Goal: Book appointment/travel/reservation

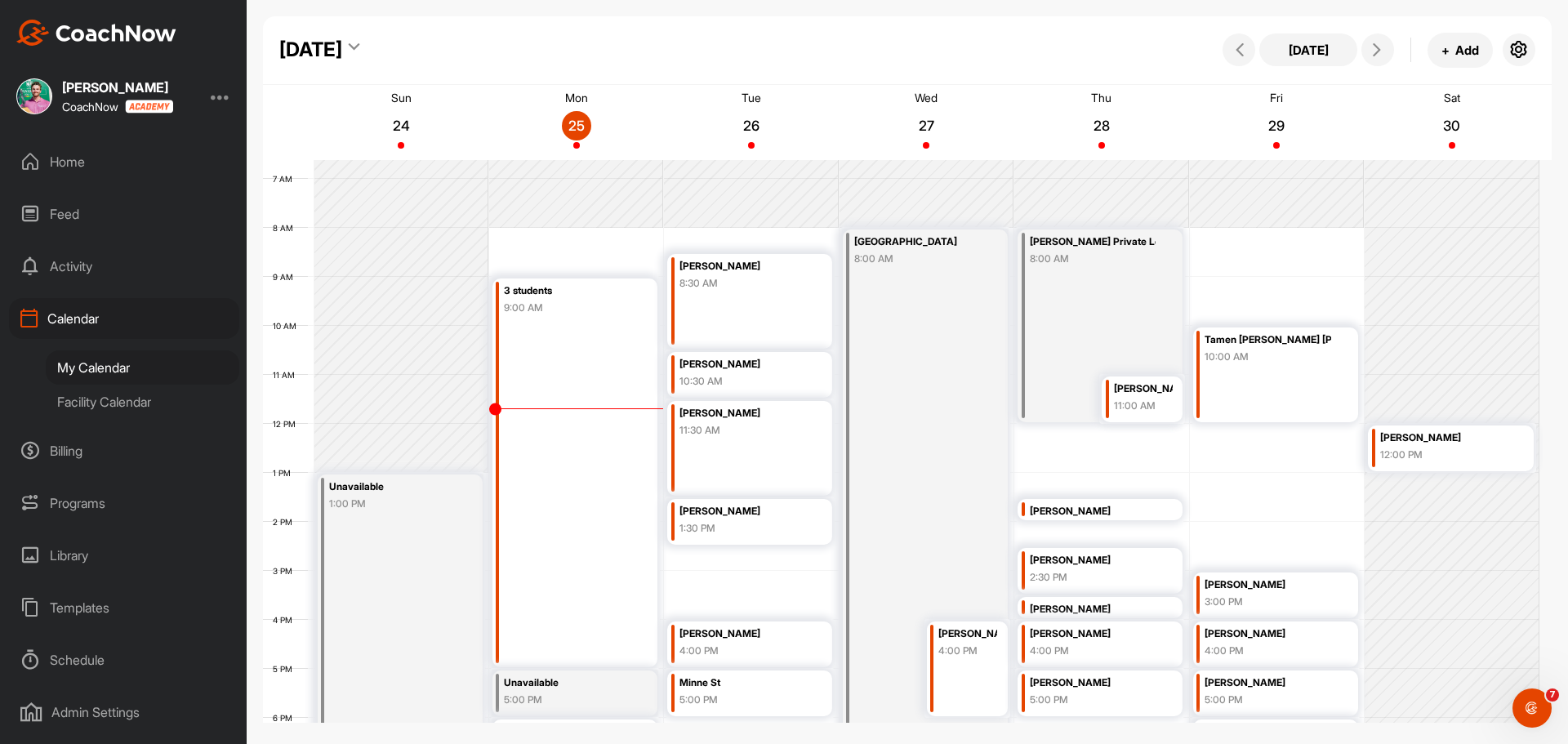
scroll to position [287, 0]
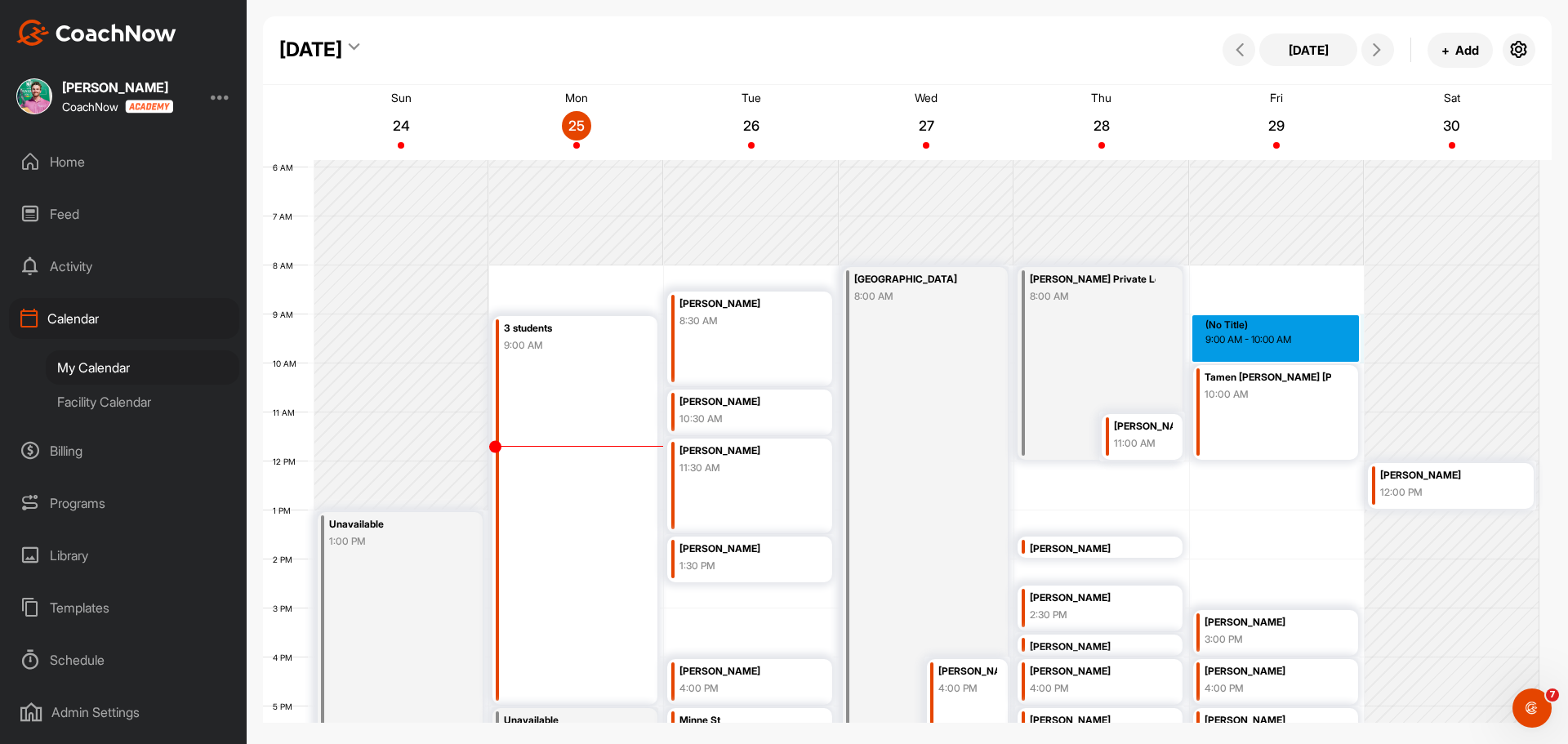
click at [1231, 322] on div "12 AM 1 AM 2 AM 3 AM 4 AM 5 AM 6 AM 7 AM 8 AM 9 AM 10 AM 11 AM 12 PM 1 PM 2 PM …" at bounding box center [901, 462] width 1276 height 1176
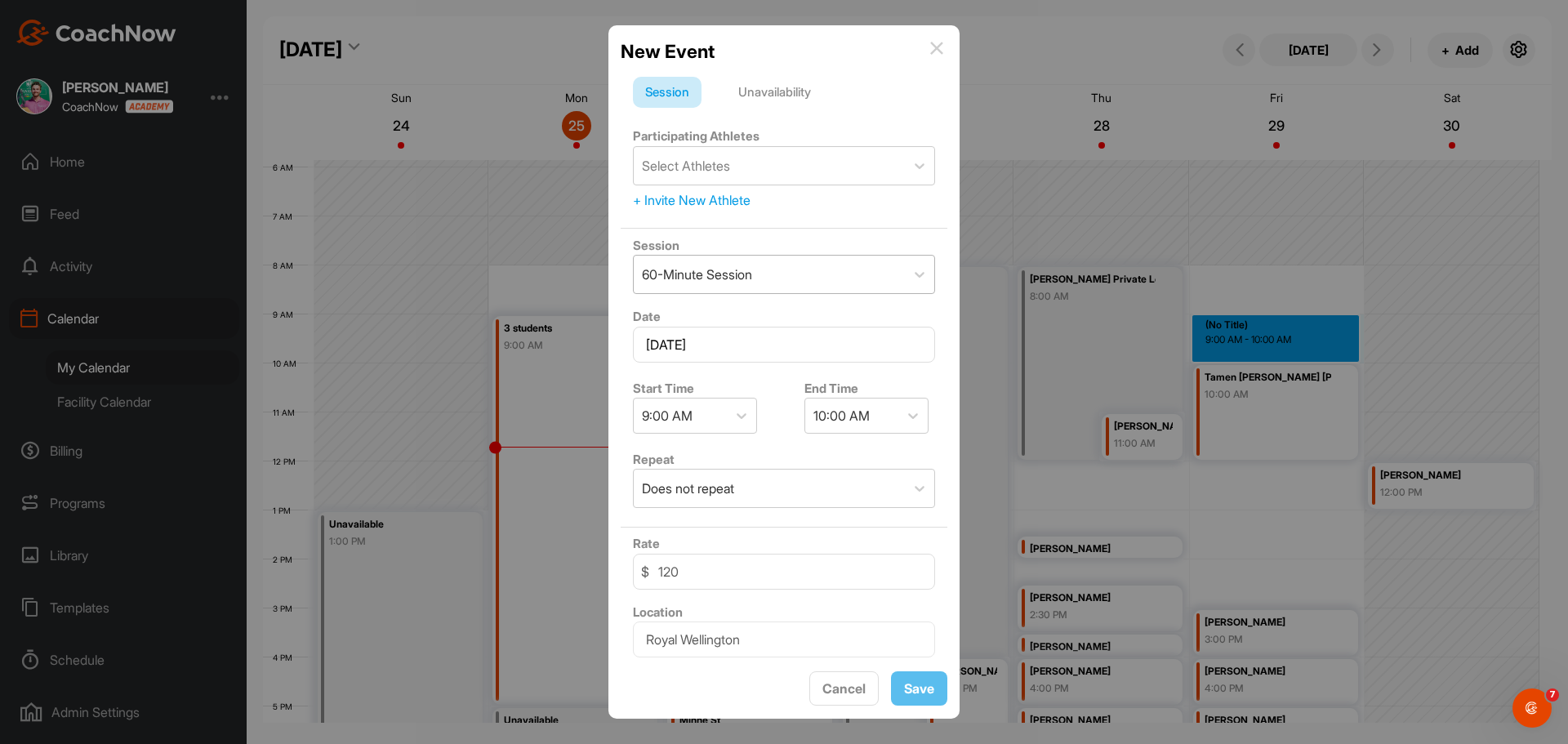
click at [837, 271] on div "60-Minute Session" at bounding box center [769, 274] width 271 height 37
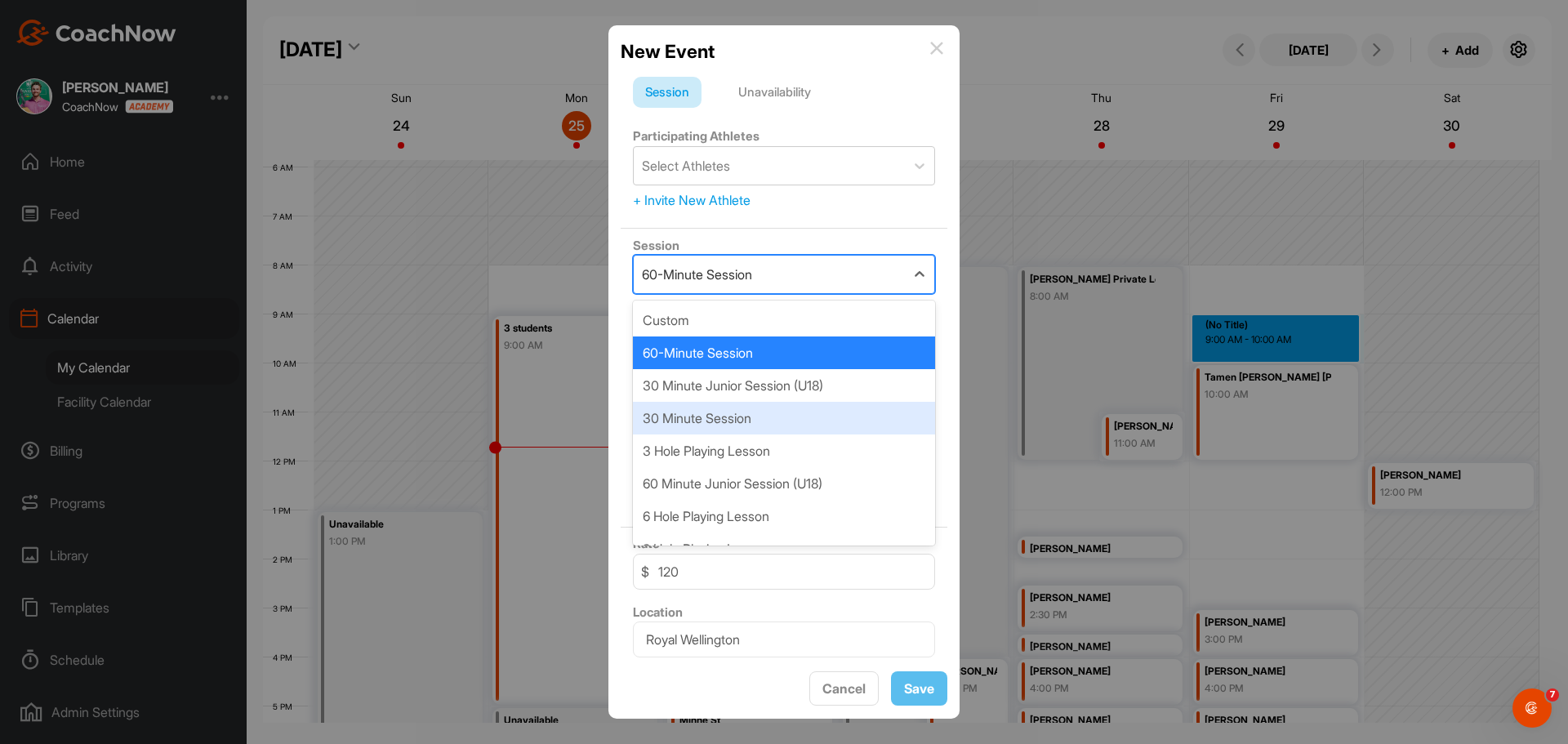
click at [776, 412] on div "30 Minute Session" at bounding box center [783, 418] width 302 height 33
type input "70"
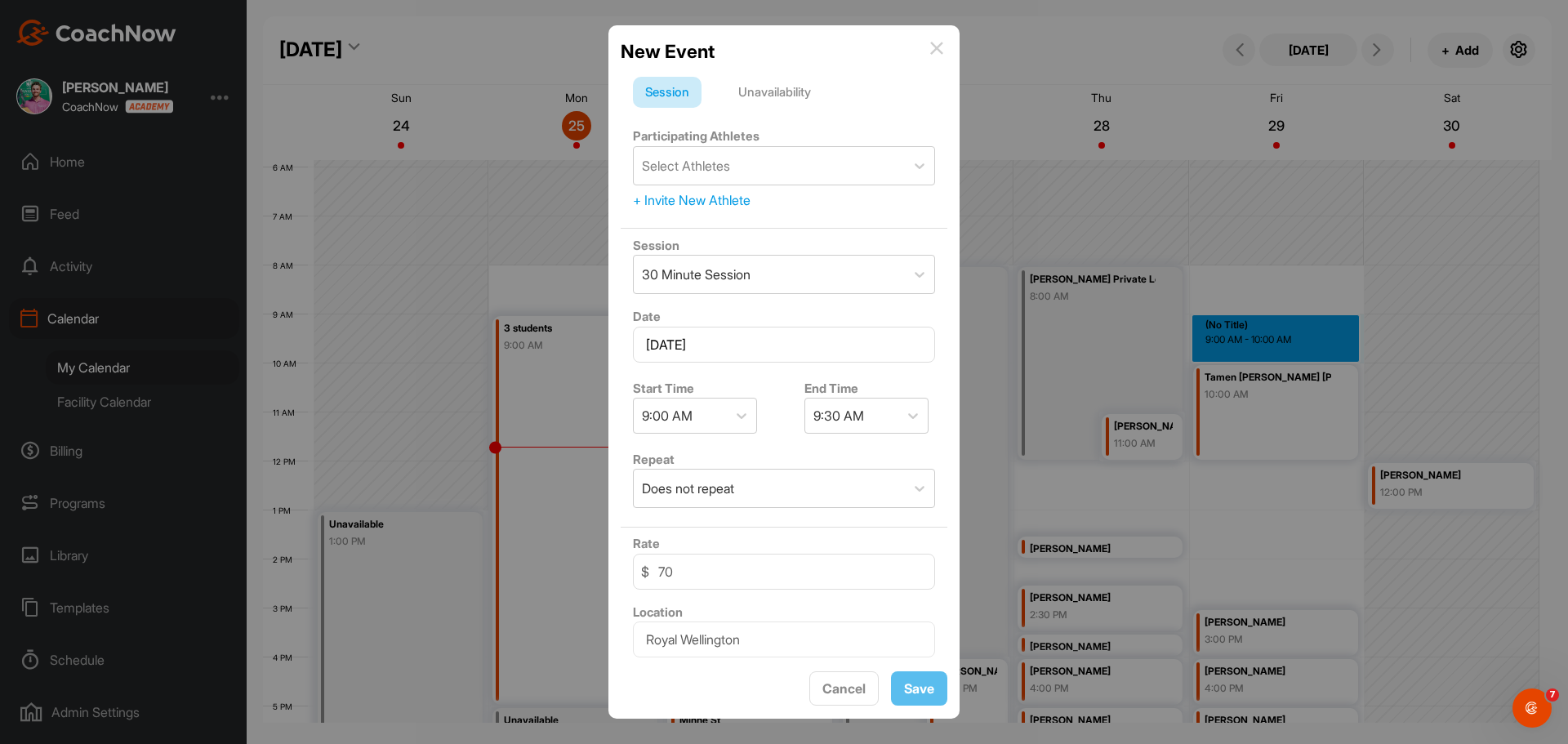
click at [702, 202] on div "+ Invite New Athlete" at bounding box center [783, 200] width 302 height 20
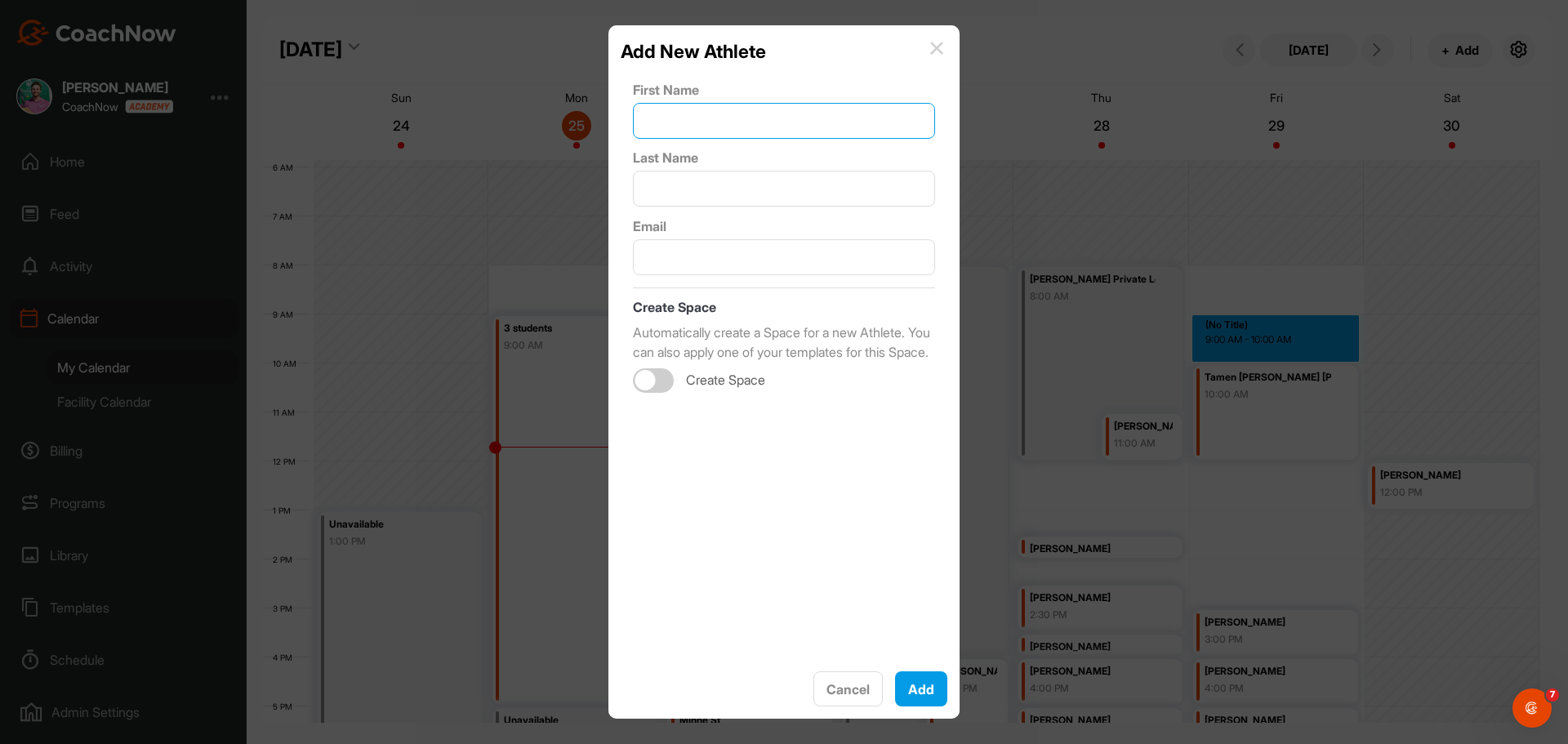
click at [694, 111] on input "text" at bounding box center [783, 121] width 302 height 36
type input "[PERSON_NAME]"
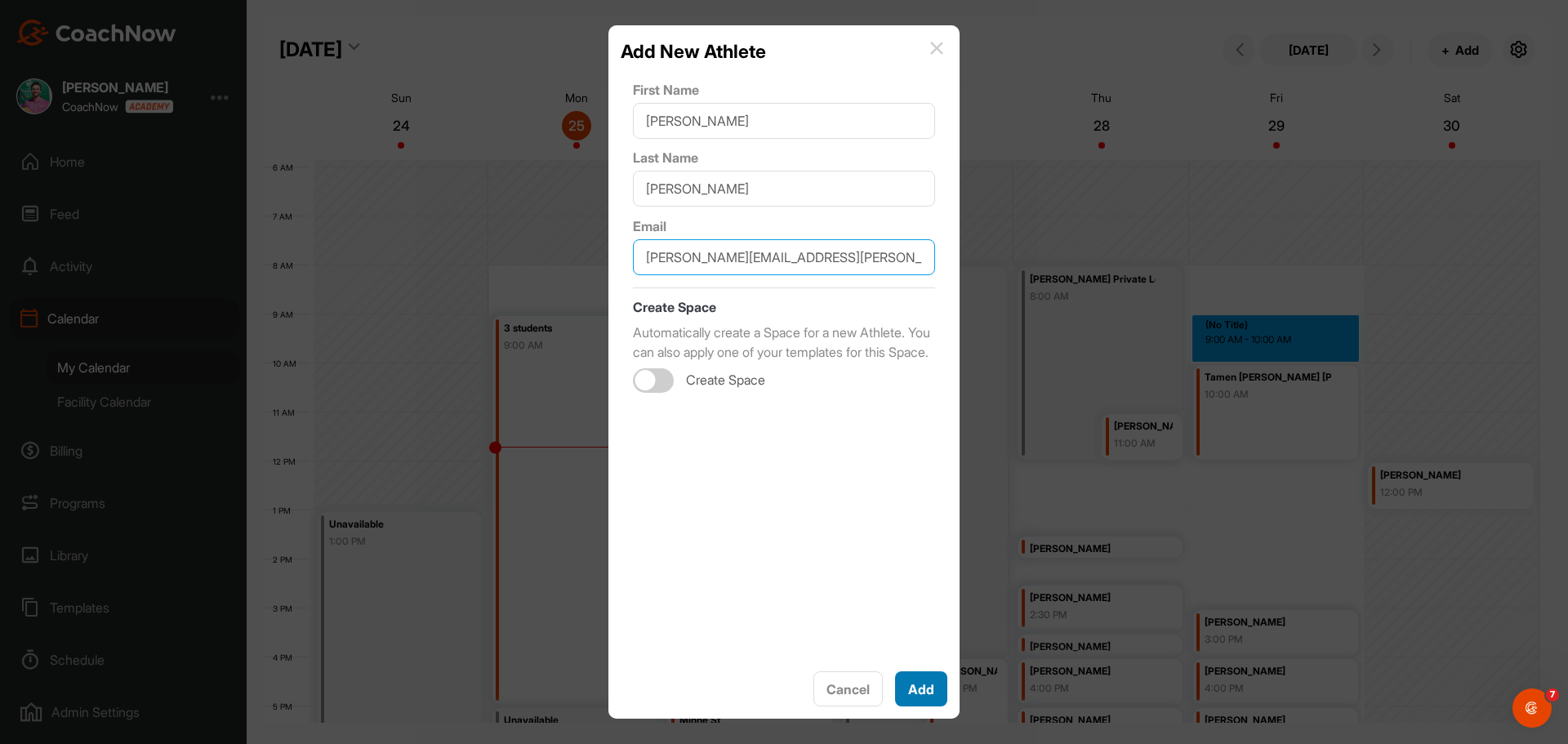
type input "[PERSON_NAME][EMAIL_ADDRESS][PERSON_NAME][DOMAIN_NAME]"
click at [922, 685] on button "Add" at bounding box center [921, 689] width 52 height 36
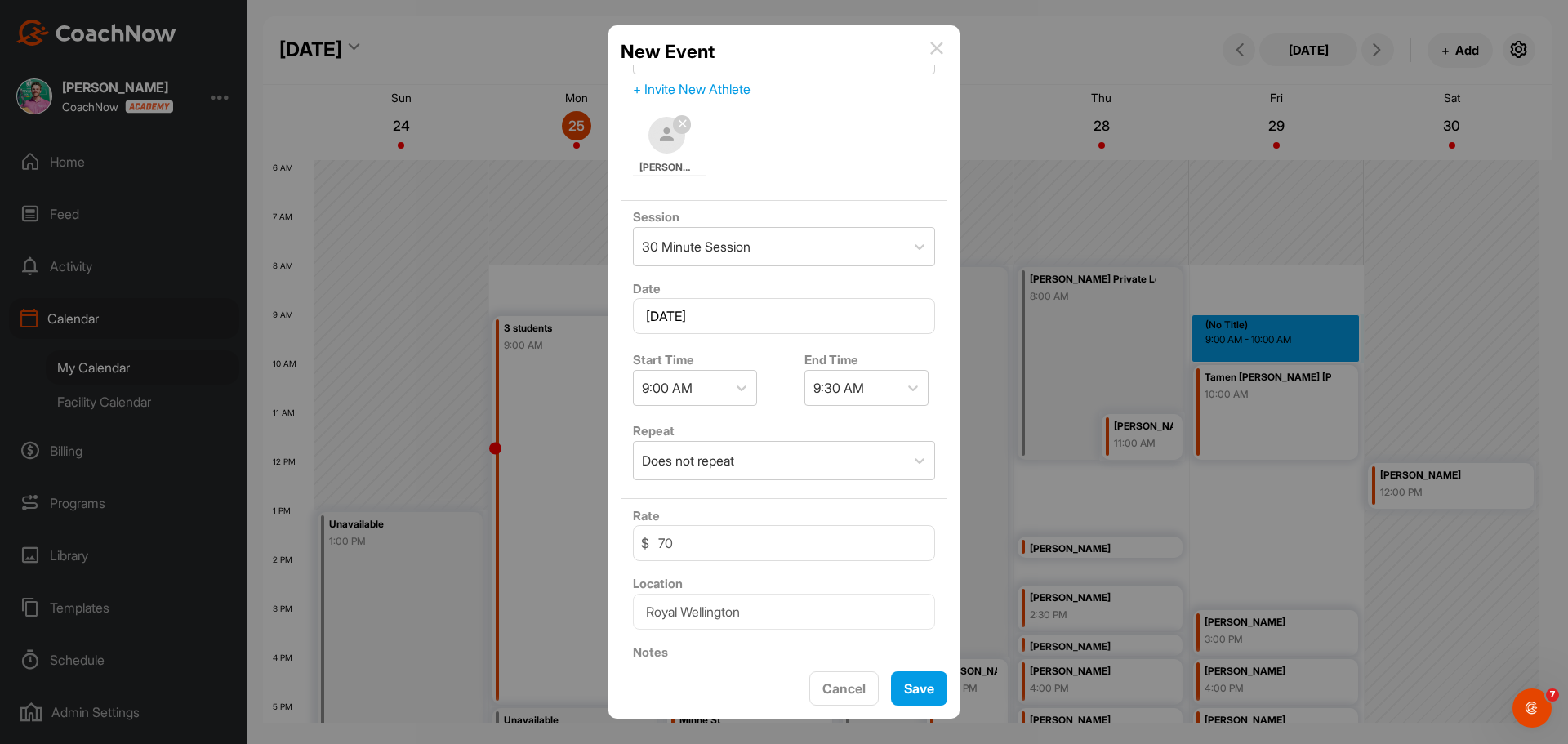
scroll to position [202, 0]
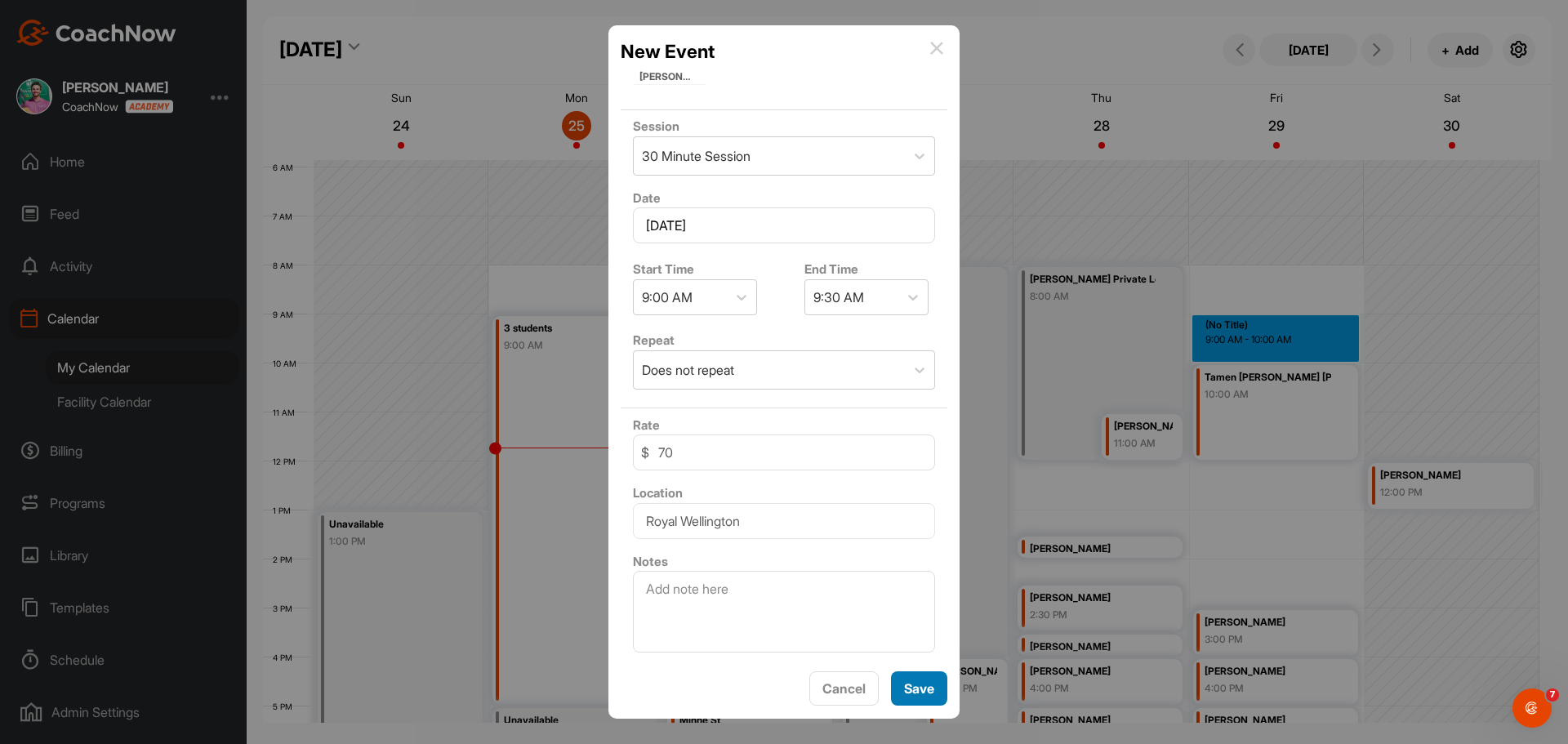
click at [936, 695] on button "Save" at bounding box center [919, 689] width 57 height 35
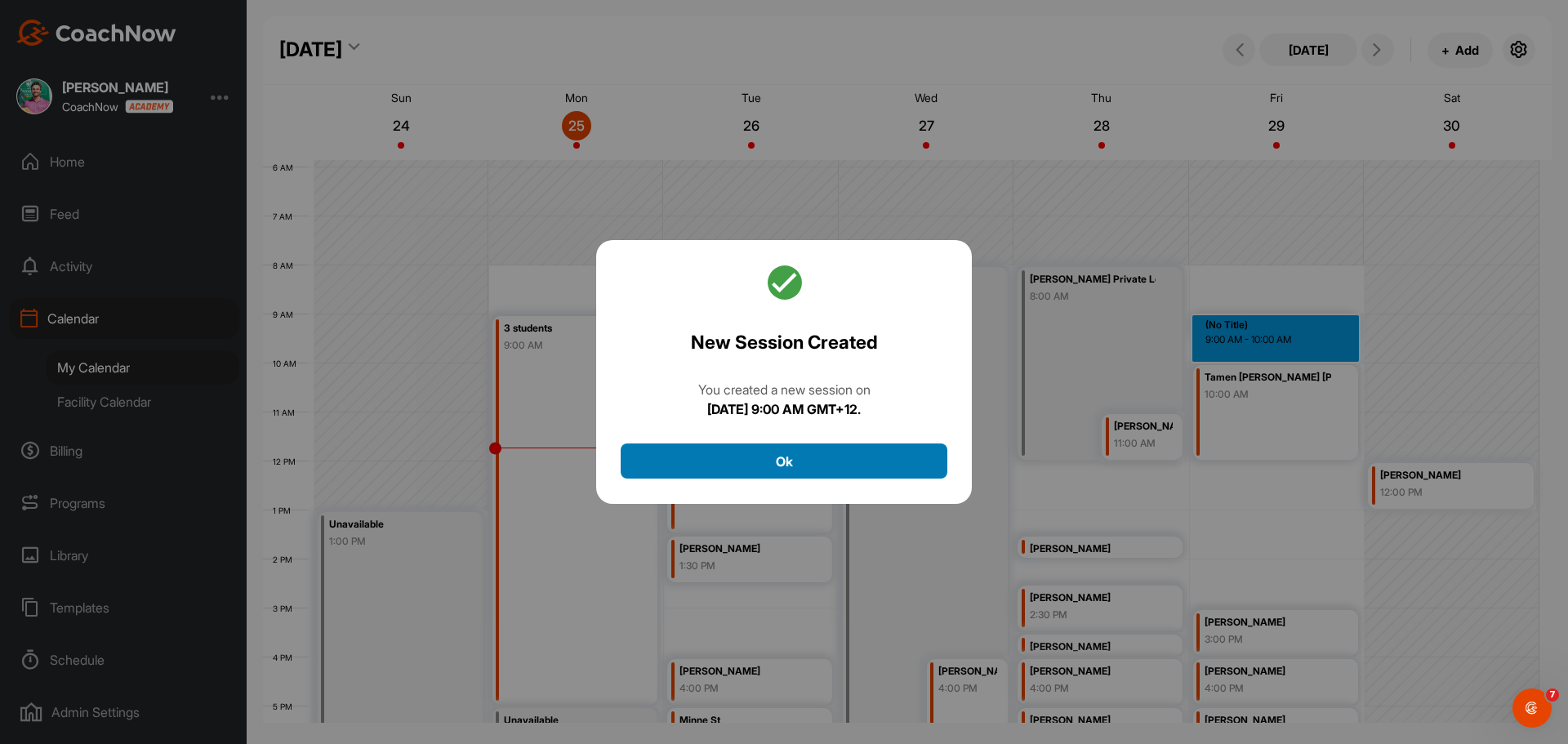
click at [818, 458] on button "Ok" at bounding box center [784, 461] width 327 height 35
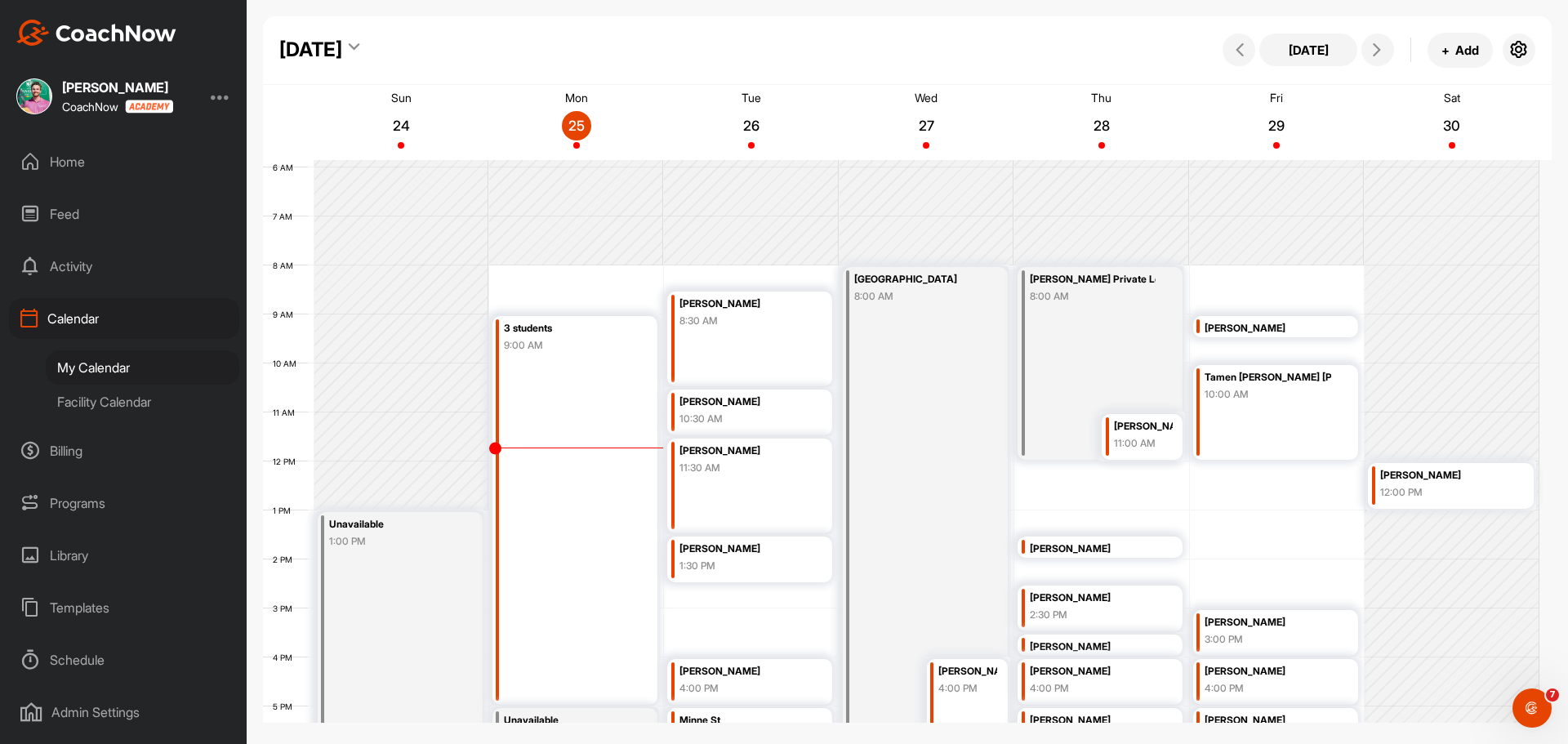
click at [1265, 329] on div "[PERSON_NAME]" at bounding box center [1267, 329] width 125 height 19
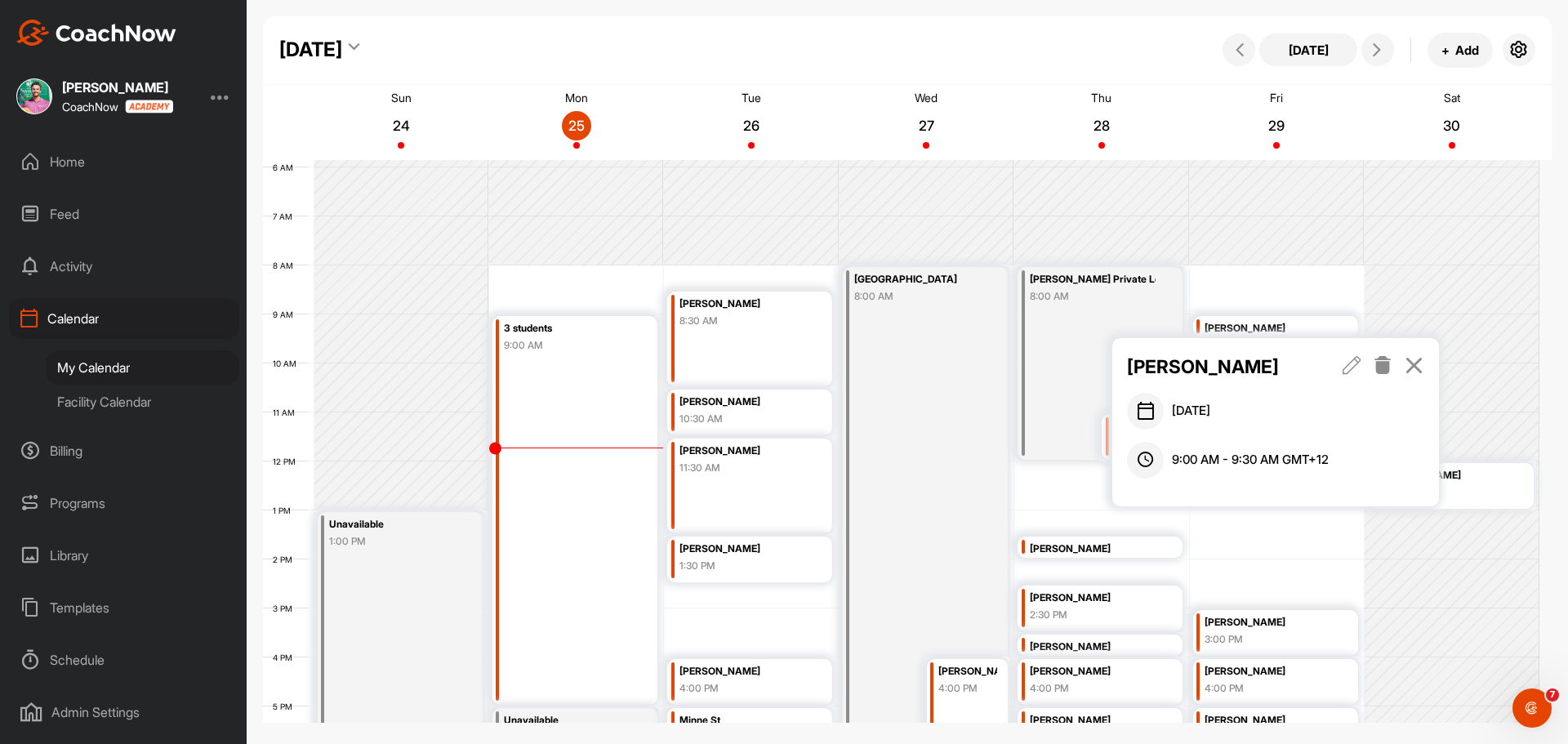
click at [1423, 366] on icon at bounding box center [1414, 364] width 19 height 18
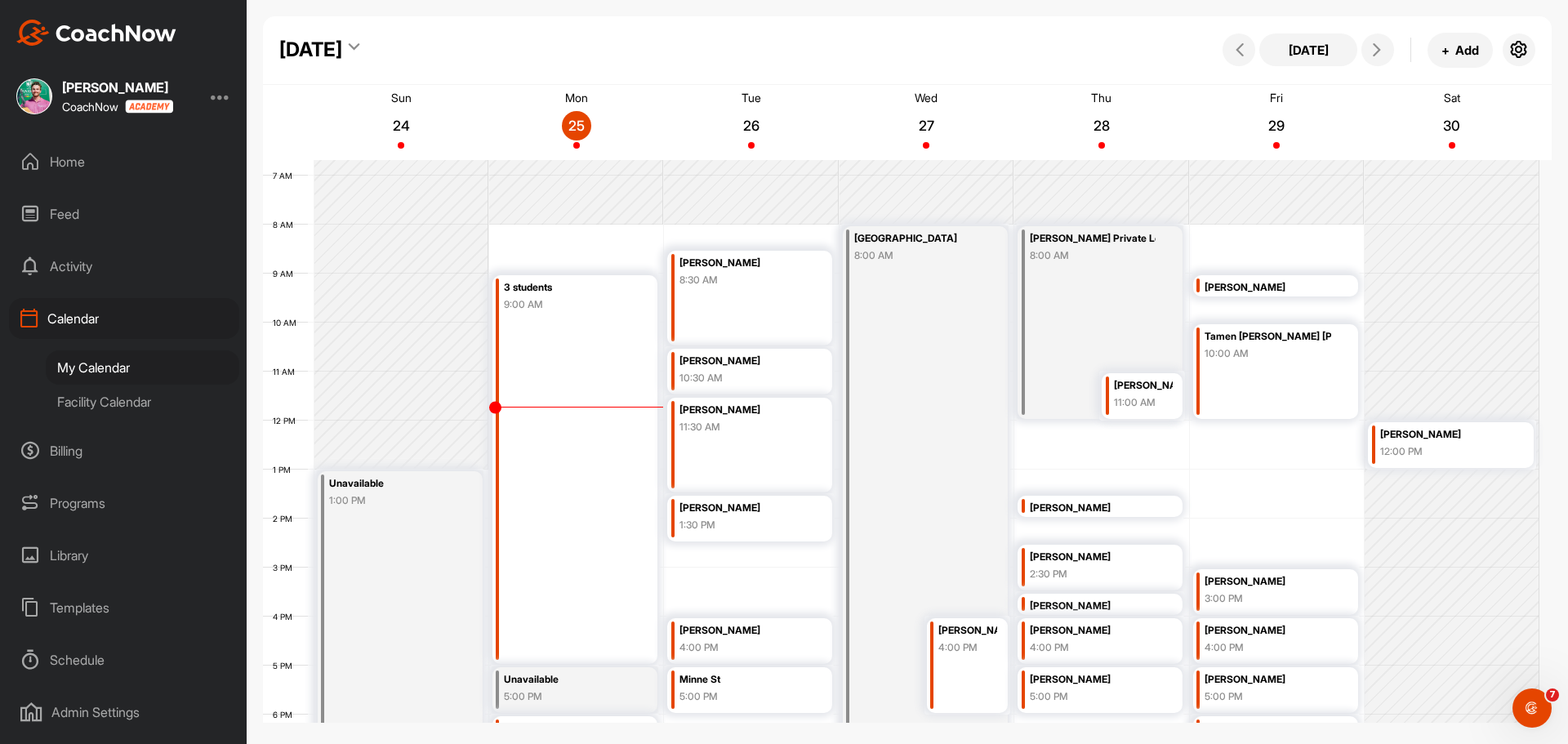
scroll to position [369, 0]
